Goal: Find specific page/section: Find specific page/section

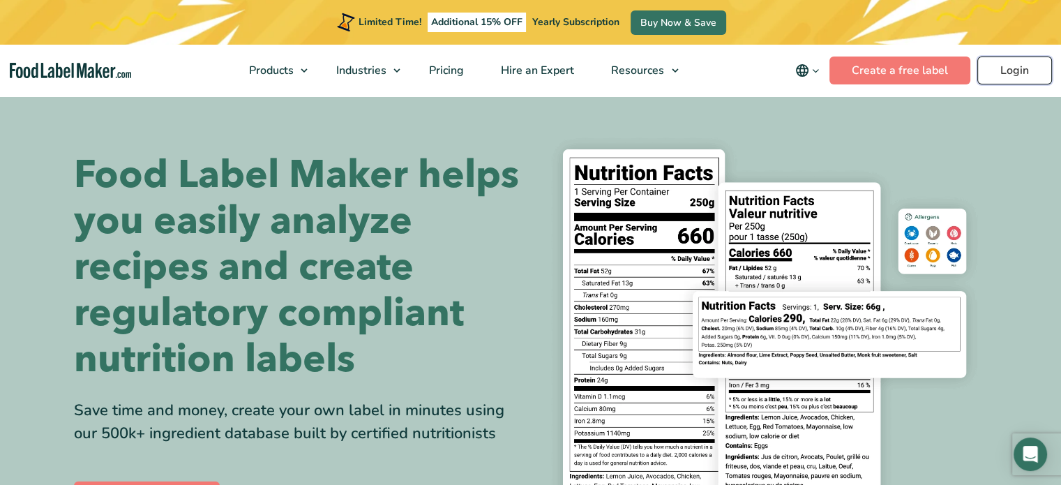
click at [1013, 66] on link "Login" at bounding box center [1014, 71] width 75 height 28
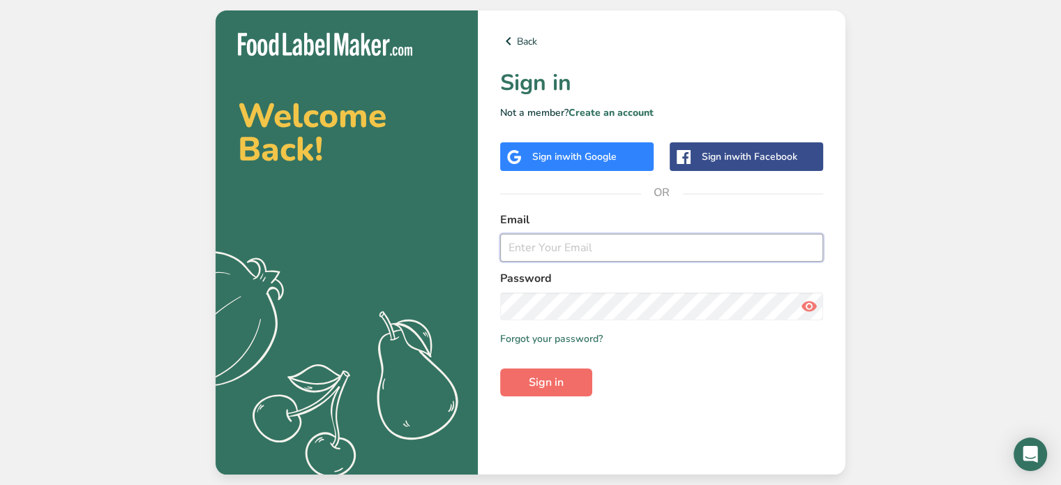
type input "[EMAIL_ADDRESS][DOMAIN_NAME]"
click at [545, 372] on button "Sign in" at bounding box center [546, 382] width 92 height 28
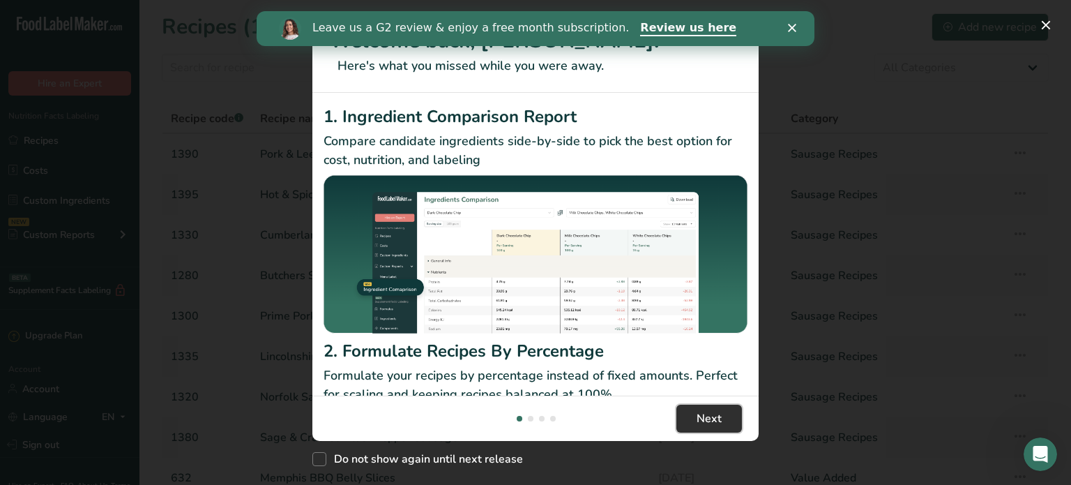
click at [713, 411] on span "Next" at bounding box center [709, 418] width 25 height 17
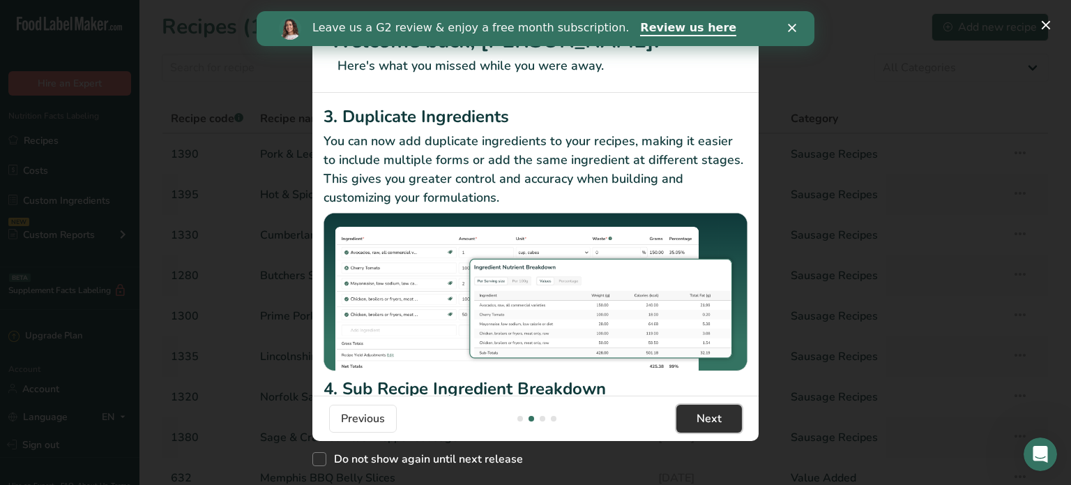
click at [717, 421] on span "Next" at bounding box center [709, 418] width 25 height 17
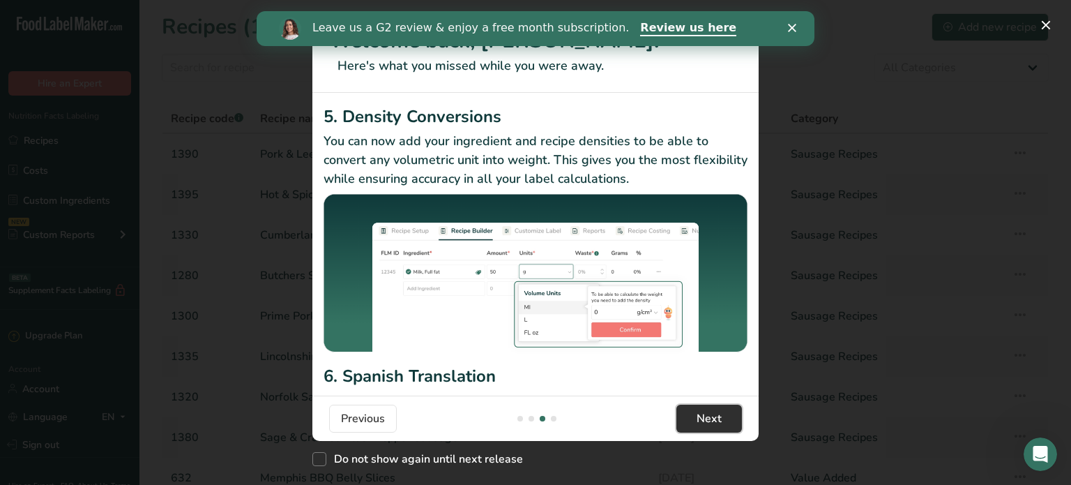
click at [717, 421] on span "Next" at bounding box center [709, 418] width 25 height 17
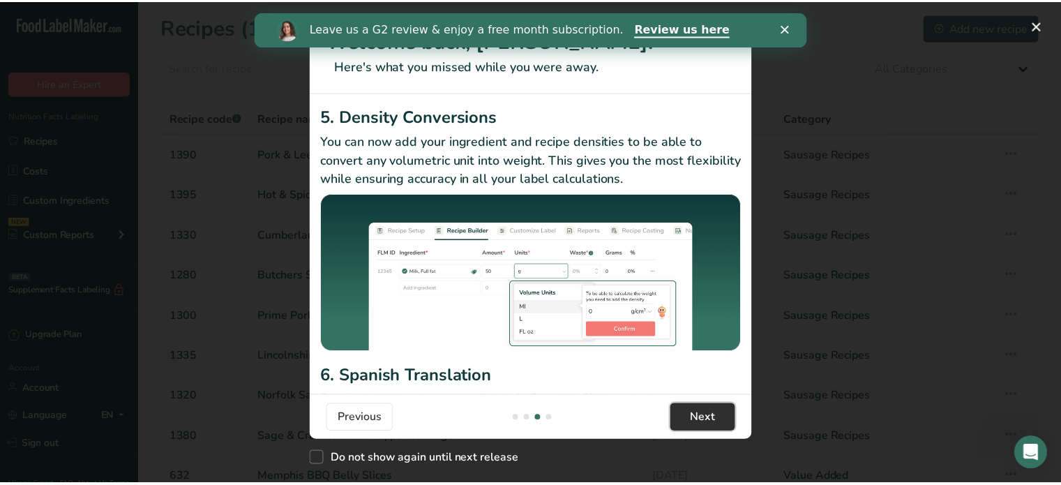
scroll to position [0, 1339]
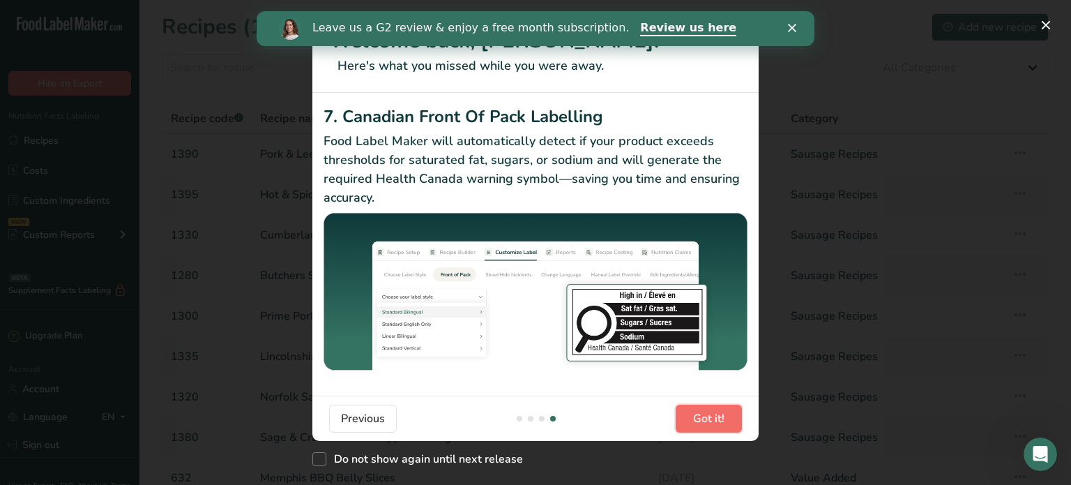
click at [717, 421] on span "Got it!" at bounding box center [708, 418] width 31 height 17
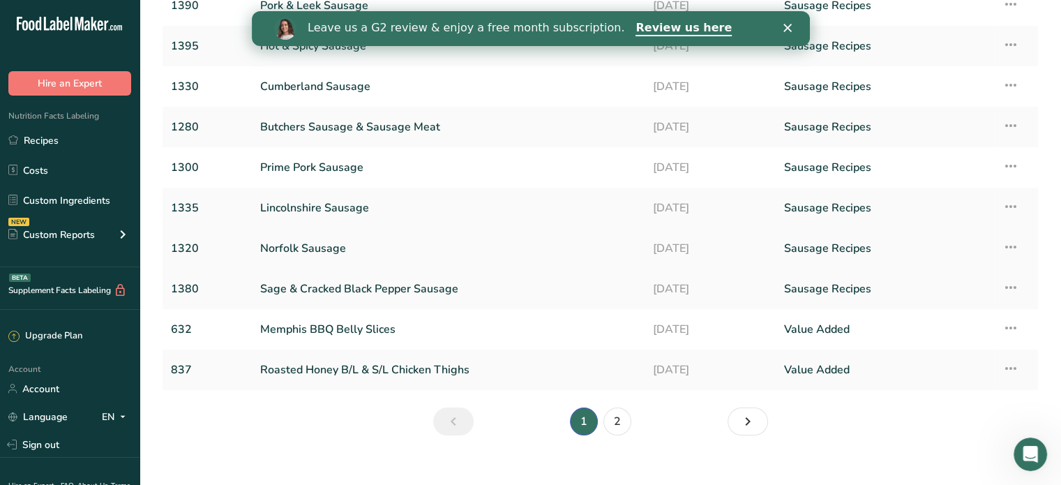
scroll to position [165, 0]
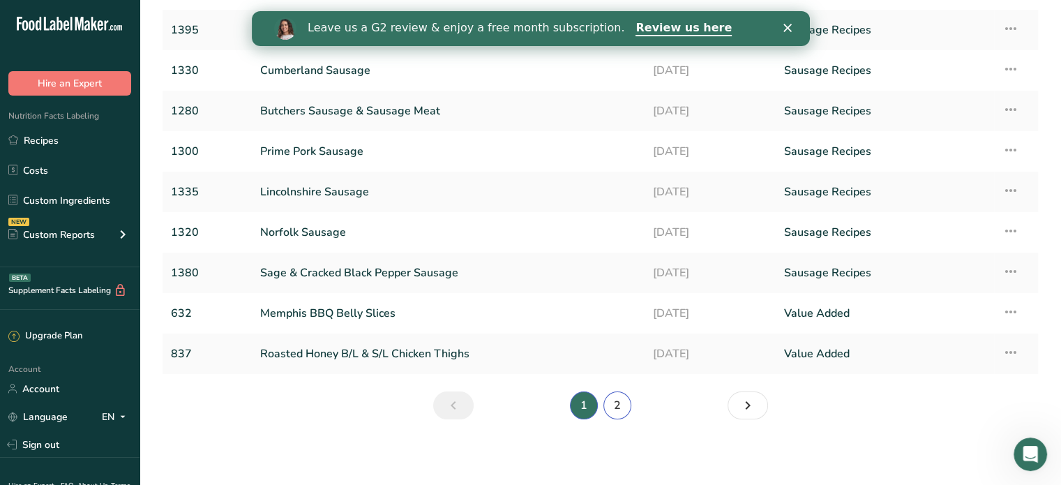
click at [618, 407] on link "2" at bounding box center [617, 405] width 28 height 28
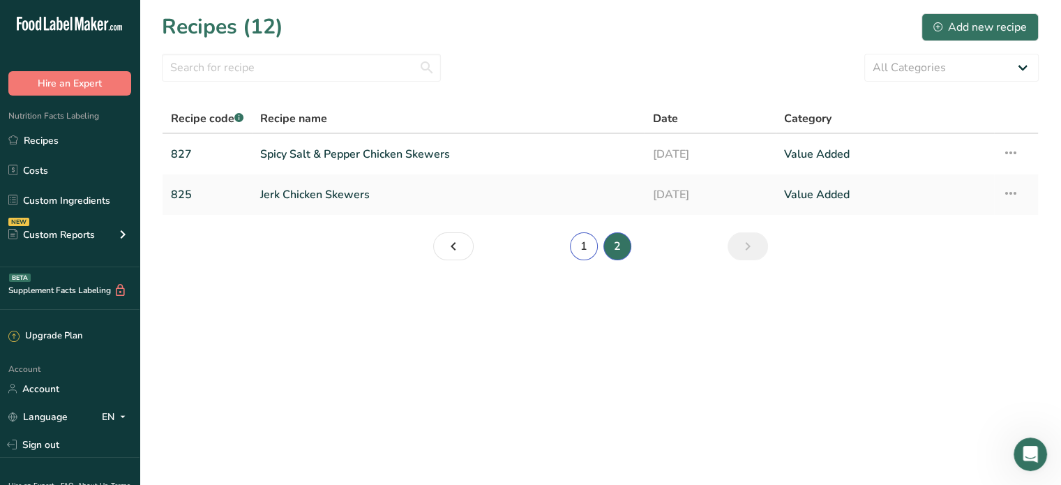
click at [586, 245] on link "1" at bounding box center [584, 246] width 28 height 28
